Goal: Task Accomplishment & Management: Manage account settings

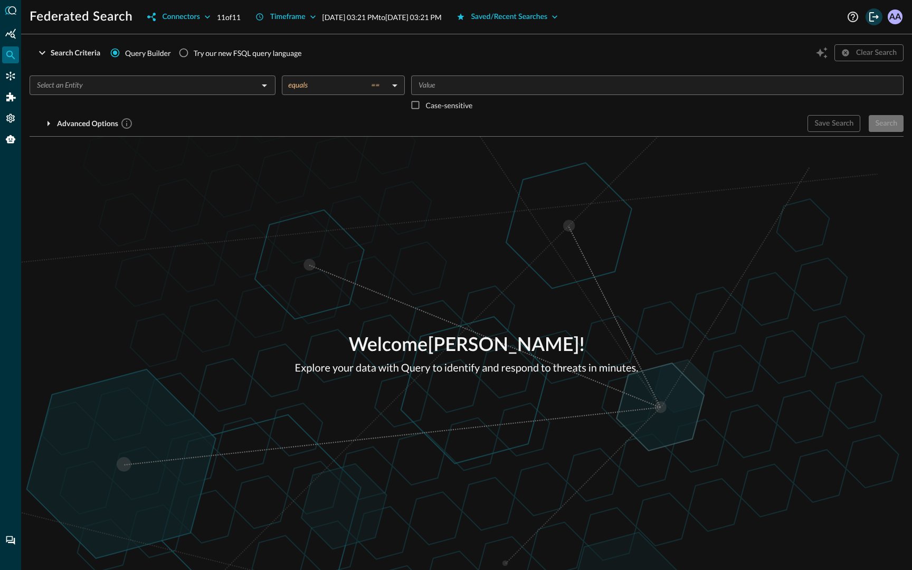
click at [875, 12] on icon "Logout" at bounding box center [874, 17] width 13 height 13
